Goal: Use online tool/utility: Utilize a website feature to perform a specific function

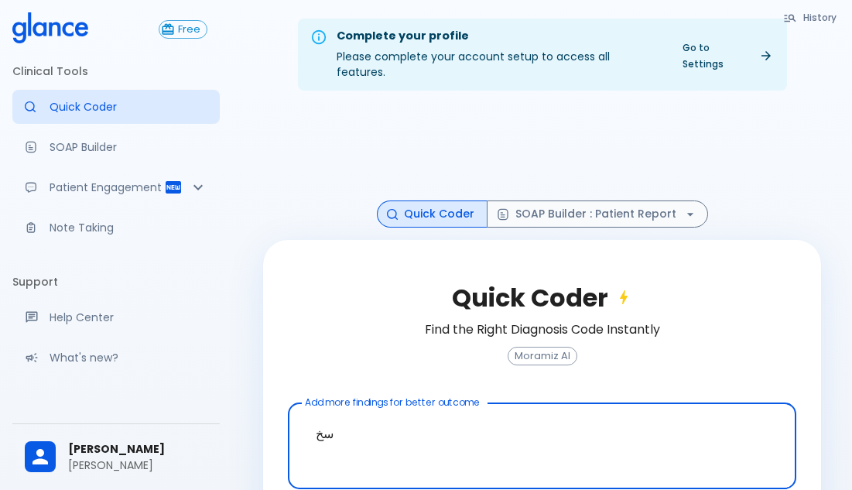
type textarea "س"
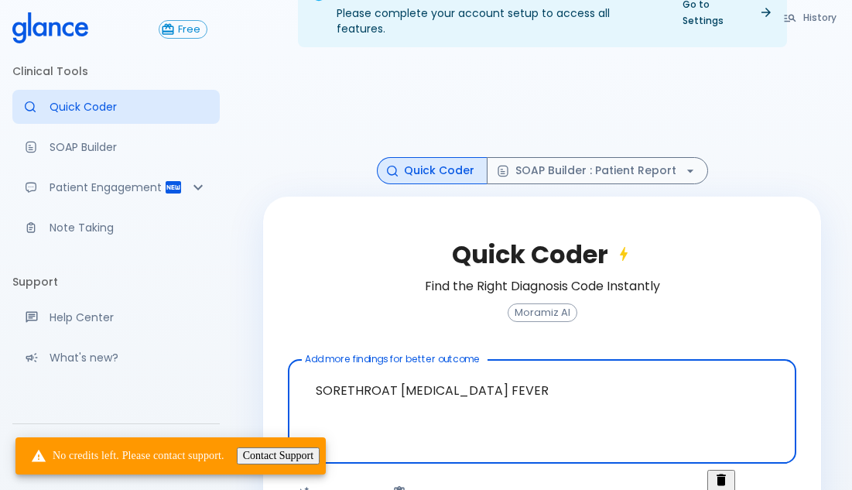
scroll to position [67, 0]
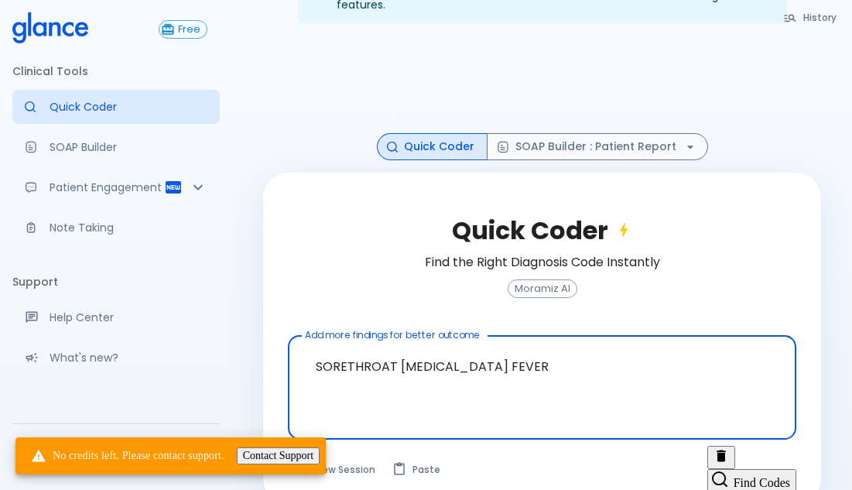
click at [567, 382] on textarea "SORETHROAT [MEDICAL_DATA] FEVER" at bounding box center [542, 375] width 487 height 67
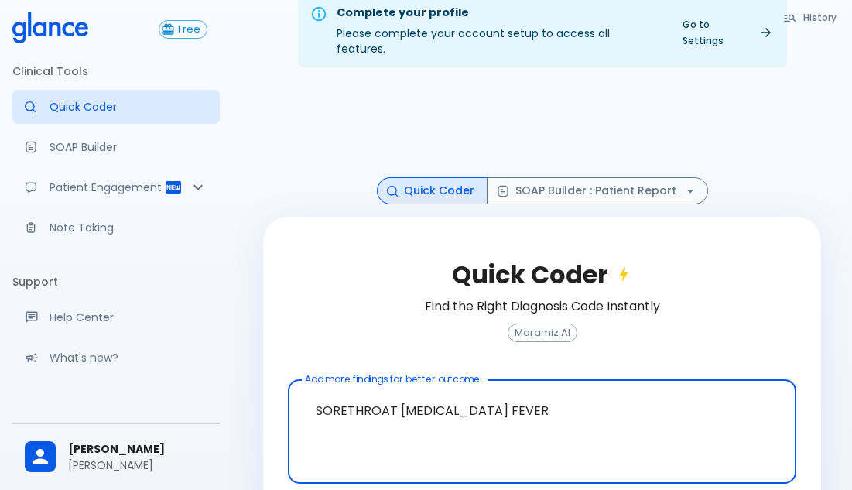
scroll to position [0, 0]
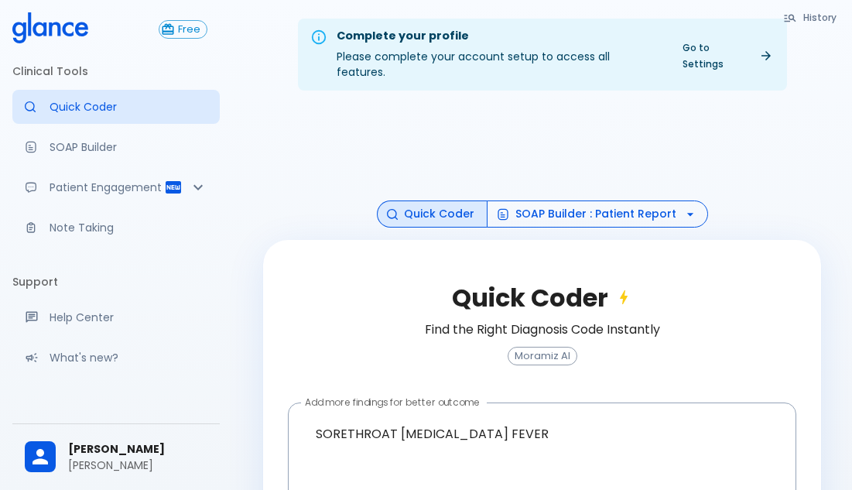
click at [553, 200] on button "SOAP Builder : Patient Report" at bounding box center [597, 213] width 221 height 27
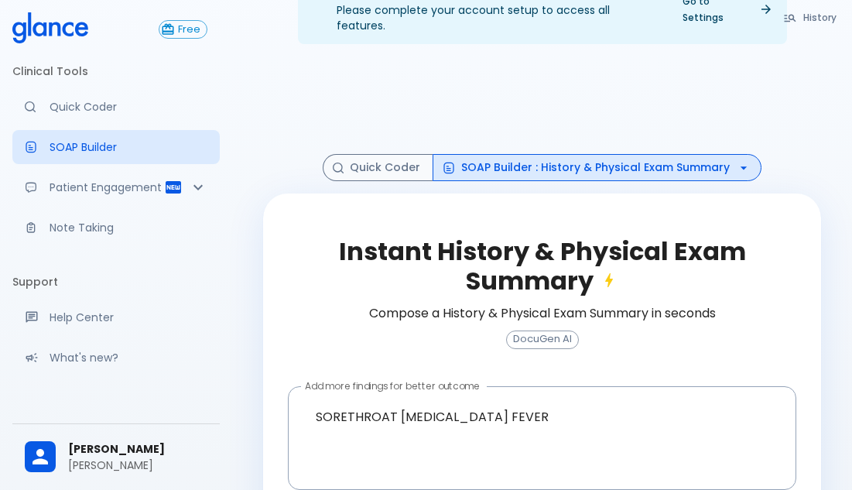
scroll to position [97, 0]
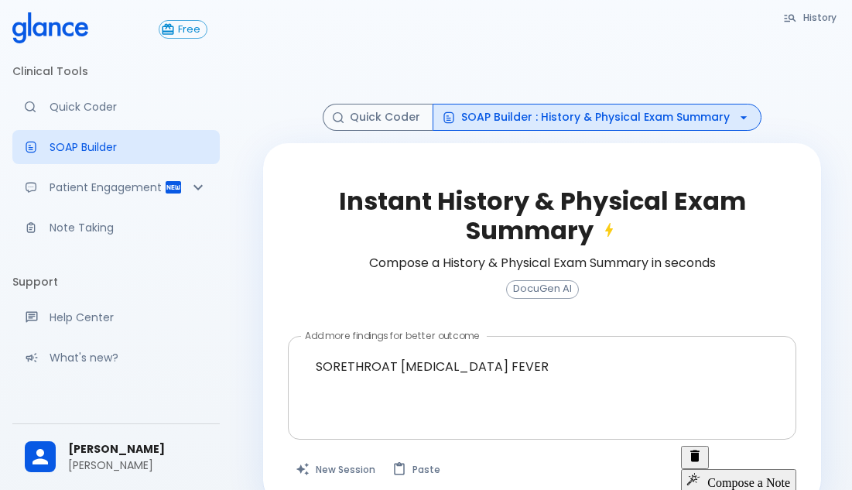
click at [481, 342] on textarea "SORETHROAT [MEDICAL_DATA] FEVER" at bounding box center [542, 375] width 487 height 67
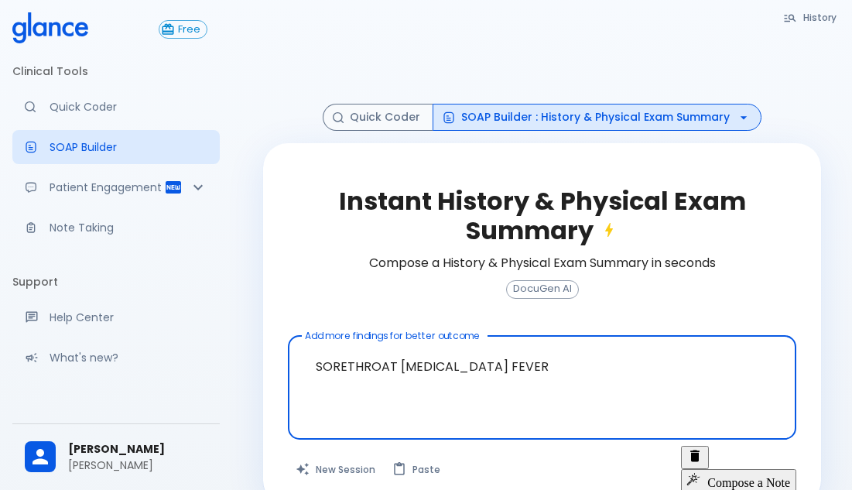
click at [533, 348] on textarea "SORETHROAT [MEDICAL_DATA] FEVER" at bounding box center [542, 375] width 487 height 67
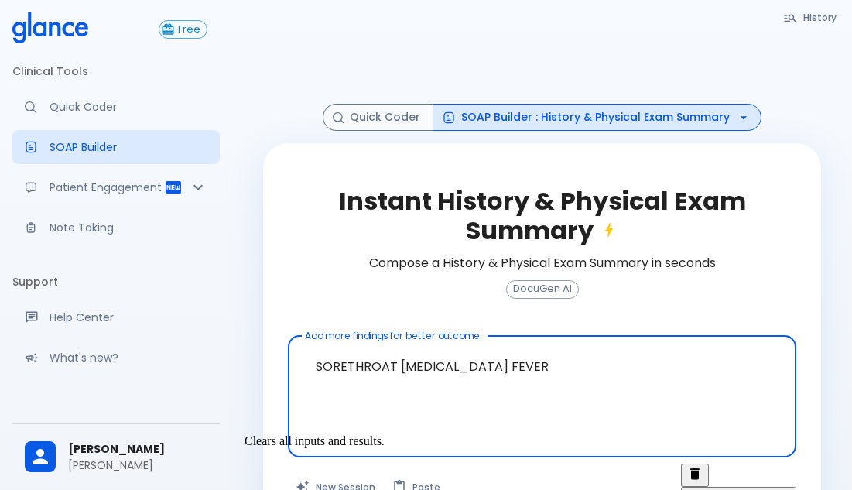
type textarea "SORETHROAT [MEDICAL_DATA] FEVER"
click at [331, 465] on button "New Session" at bounding box center [336, 487] width 97 height 47
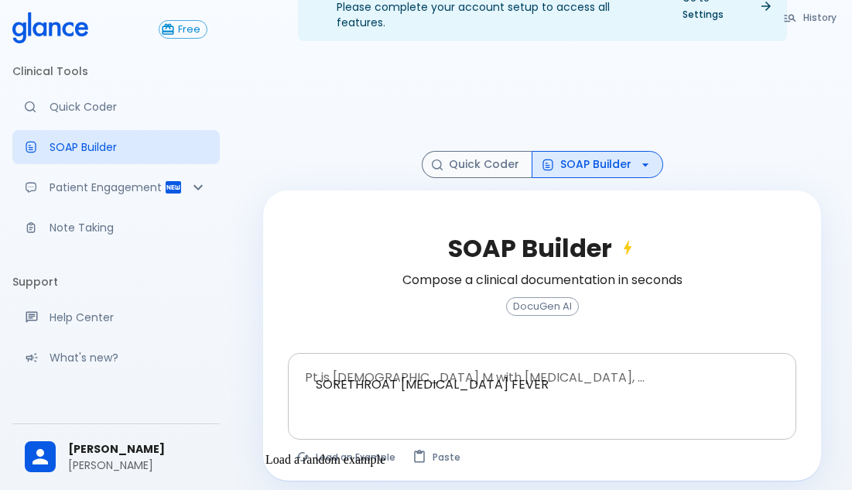
scroll to position [43, 0]
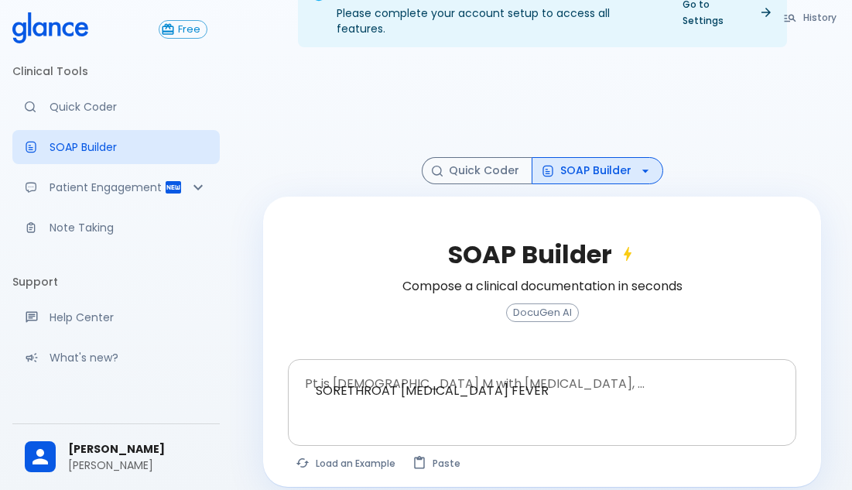
click at [550, 372] on textarea "SORETHROAT [MEDICAL_DATA] FEVER" at bounding box center [542, 390] width 487 height 49
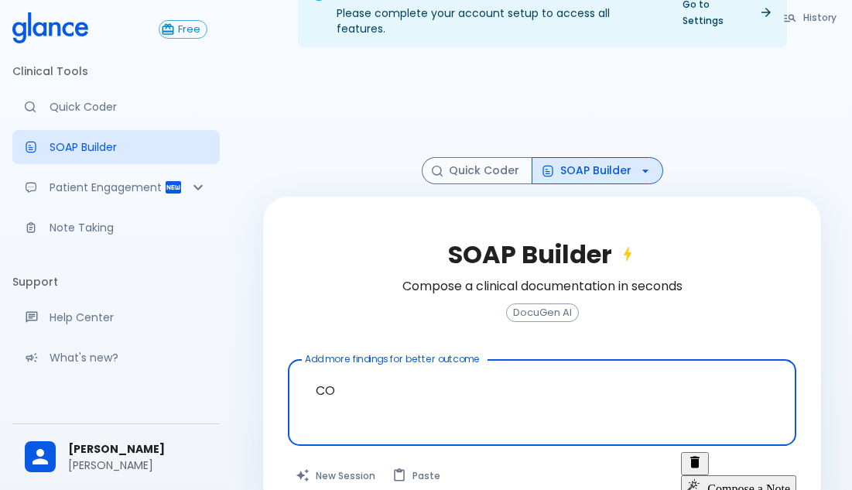
type textarea "C"
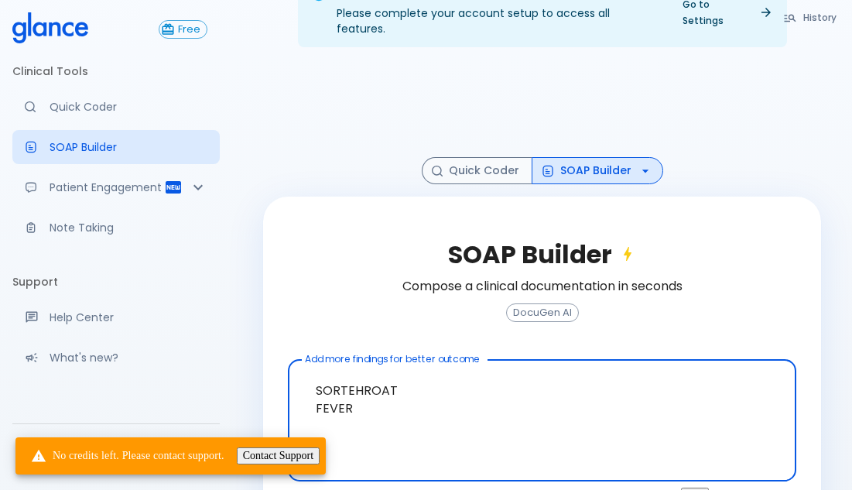
click at [495, 420] on textarea "SORTEHROAT FEVER" at bounding box center [542, 408] width 487 height 84
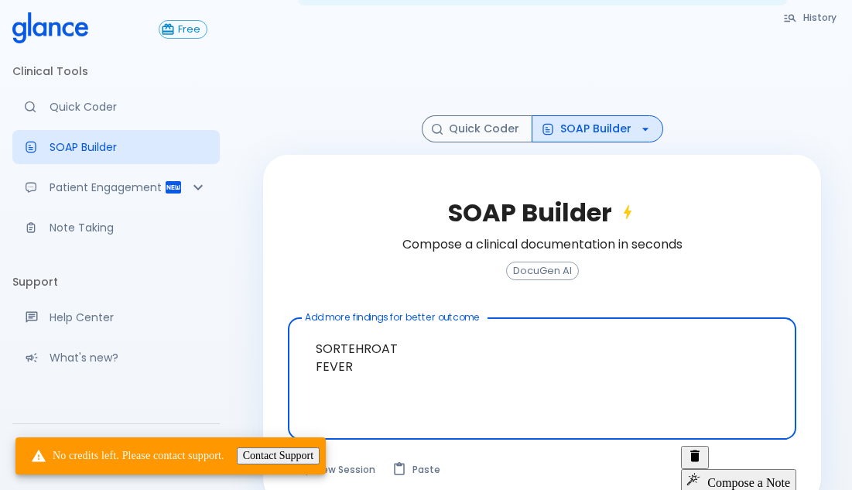
type textarea "SORTEHROAT FEVER"
click at [742, 469] on button "Compose a Note" at bounding box center [738, 480] width 115 height 23
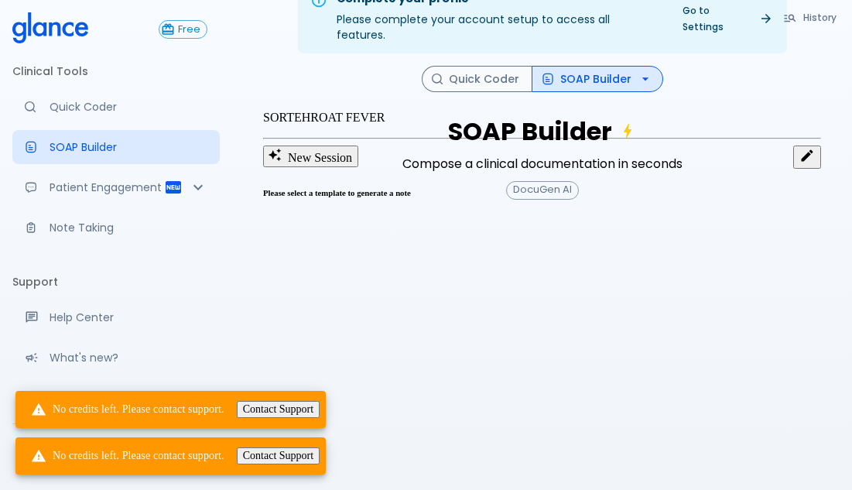
scroll to position [37, 0]
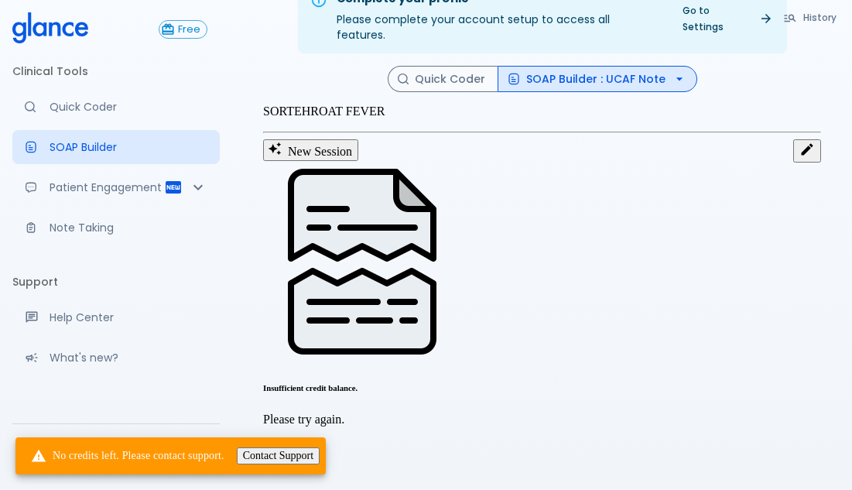
scroll to position [0, 0]
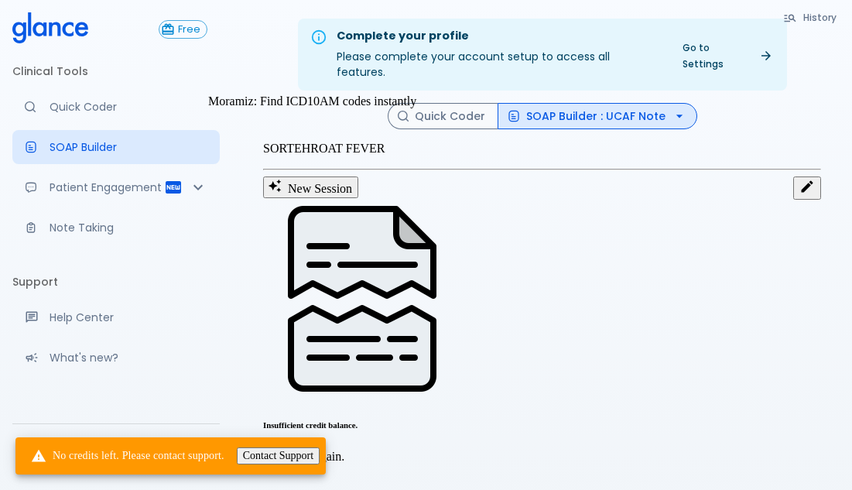
click at [108, 109] on p "Quick Coder" at bounding box center [129, 106] width 158 height 15
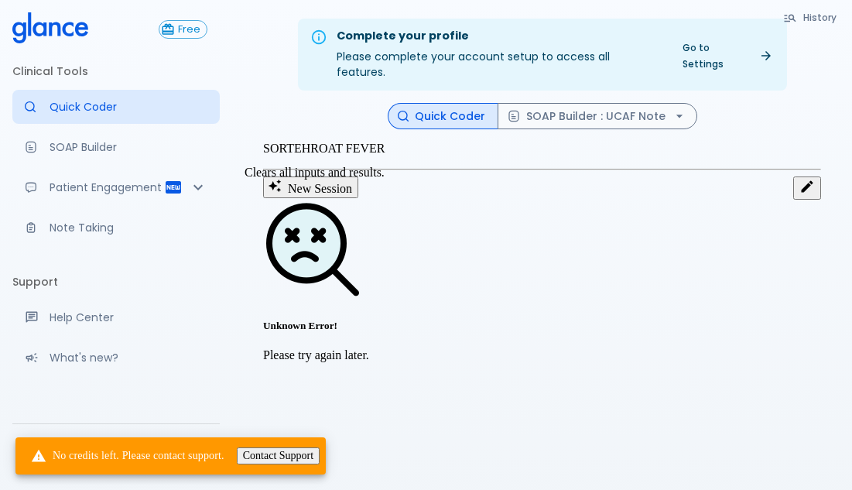
click at [341, 196] on button "New Session" at bounding box center [310, 187] width 95 height 22
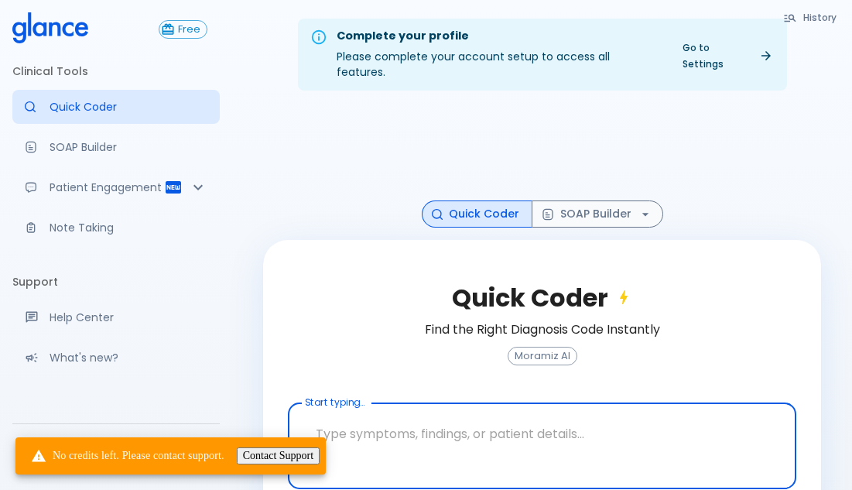
click at [468, 417] on textarea at bounding box center [542, 433] width 487 height 49
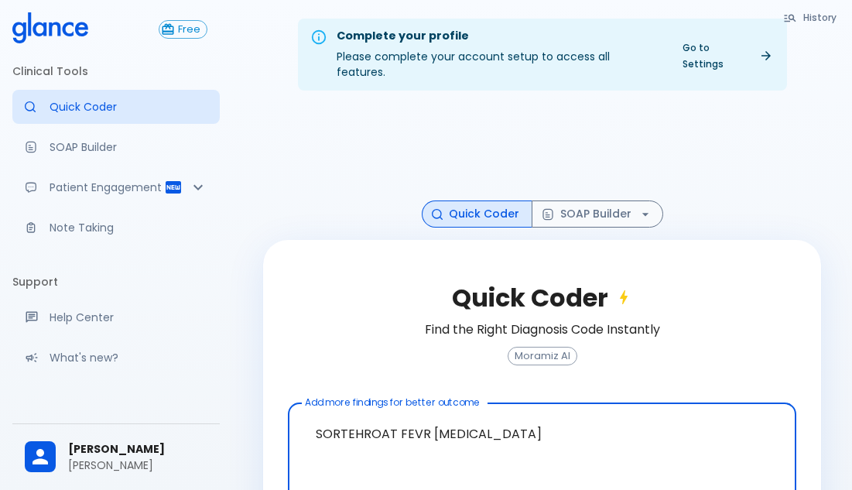
scroll to position [67, 0]
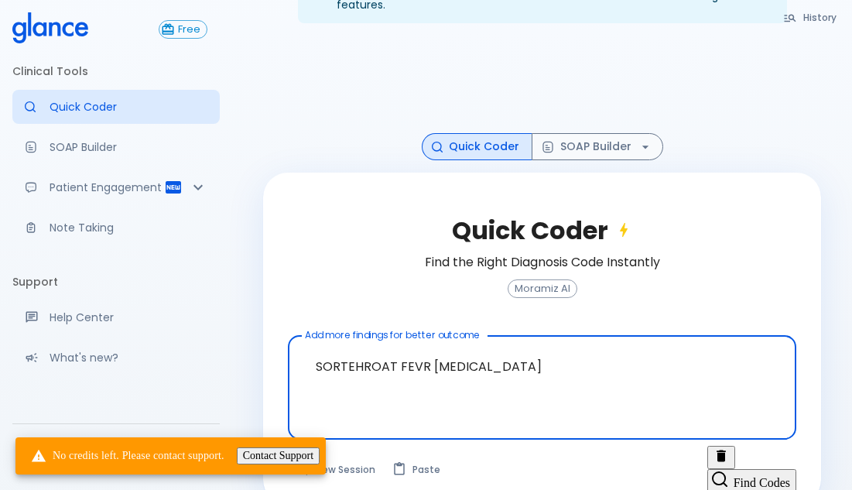
type textarea "SORTEHROAT FEVR [MEDICAL_DATA]"
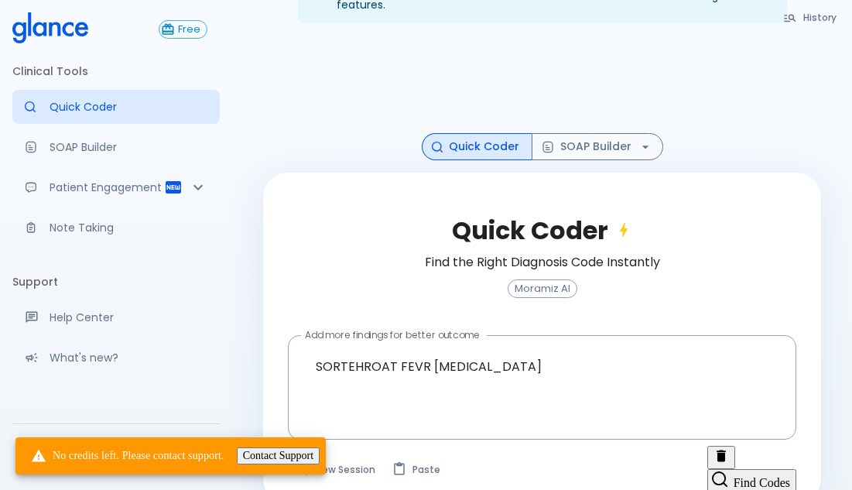
click at [320, 464] on button "Contact Support" at bounding box center [278, 455] width 83 height 17
